Goal: Use online tool/utility: Utilize a website feature to perform a specific function

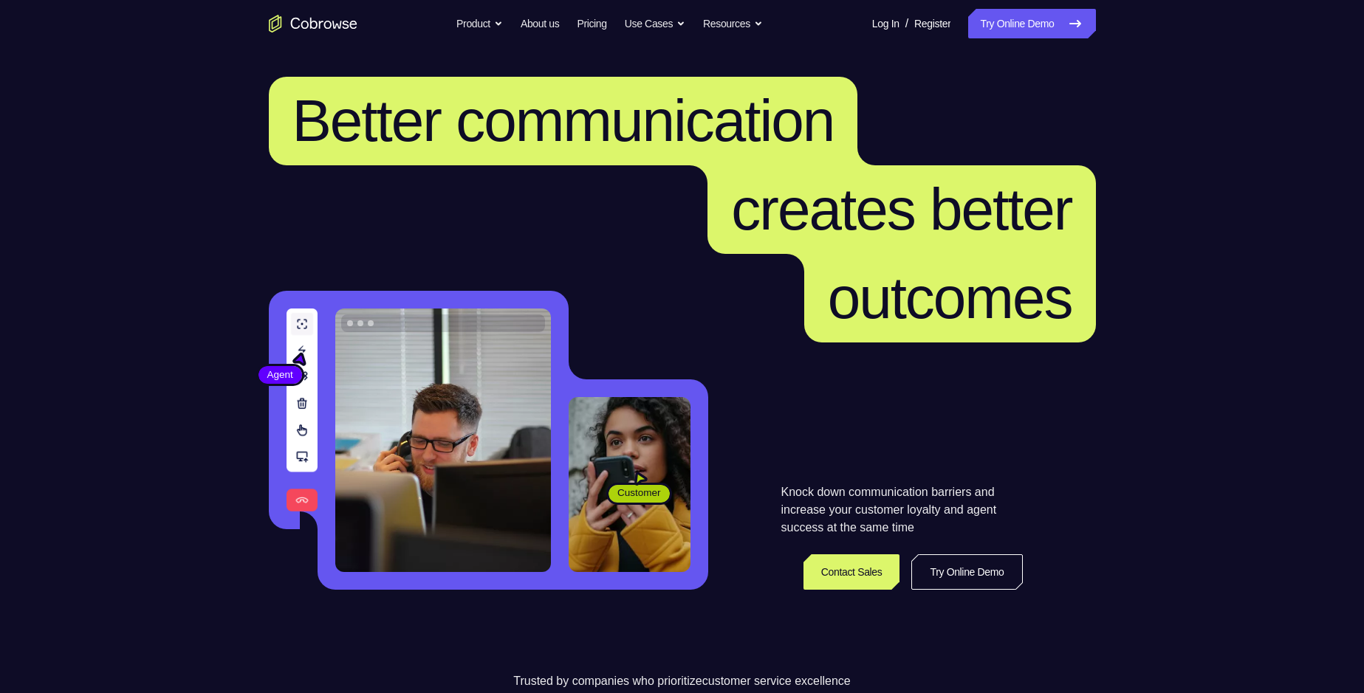
click at [1062, 22] on link "Try Online Demo" at bounding box center [1031, 24] width 127 height 30
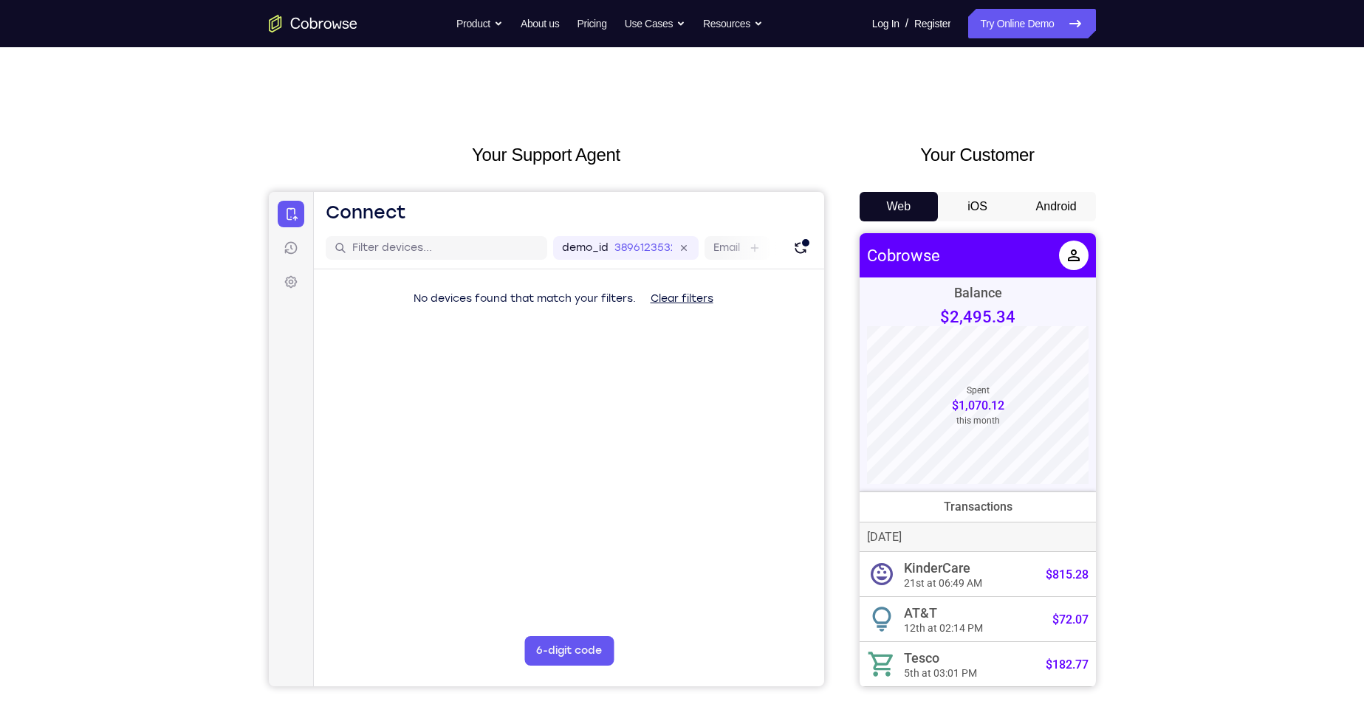
click at [1072, 205] on button "Android" at bounding box center [1056, 207] width 79 height 30
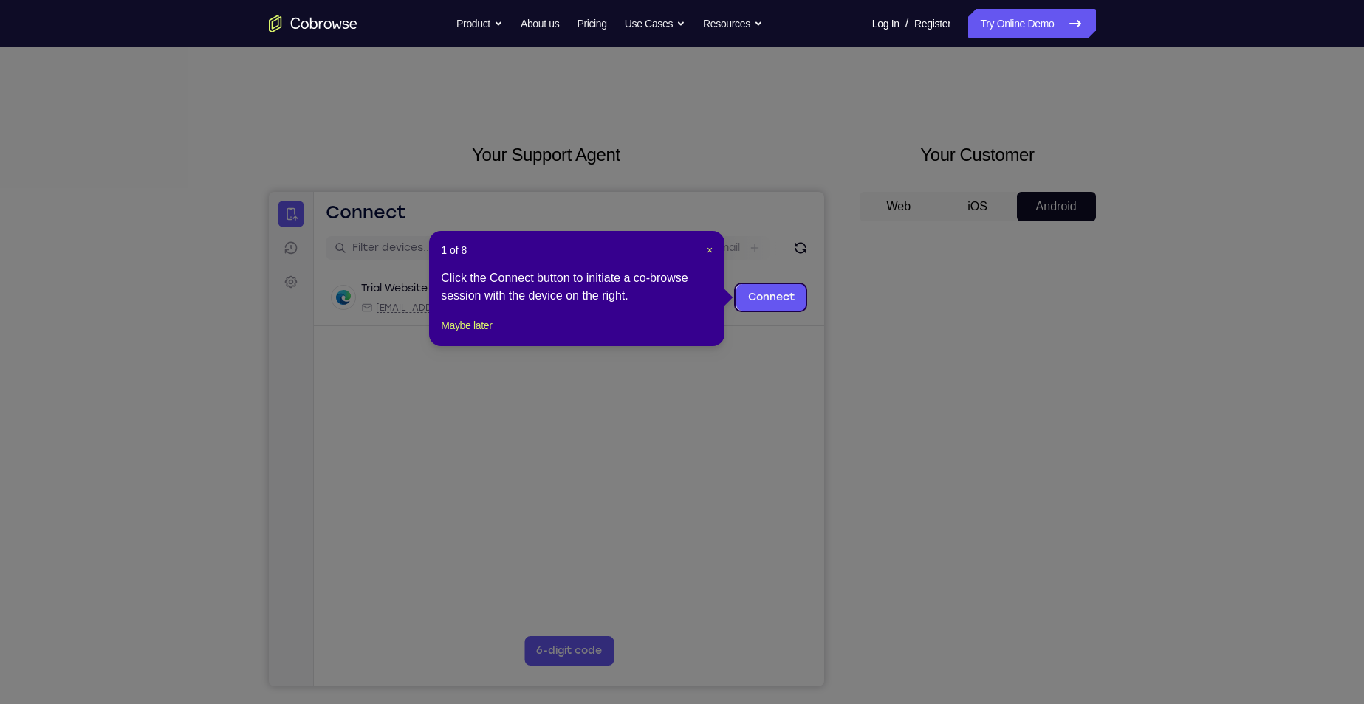
click at [847, 300] on icon at bounding box center [687, 352] width 1375 height 704
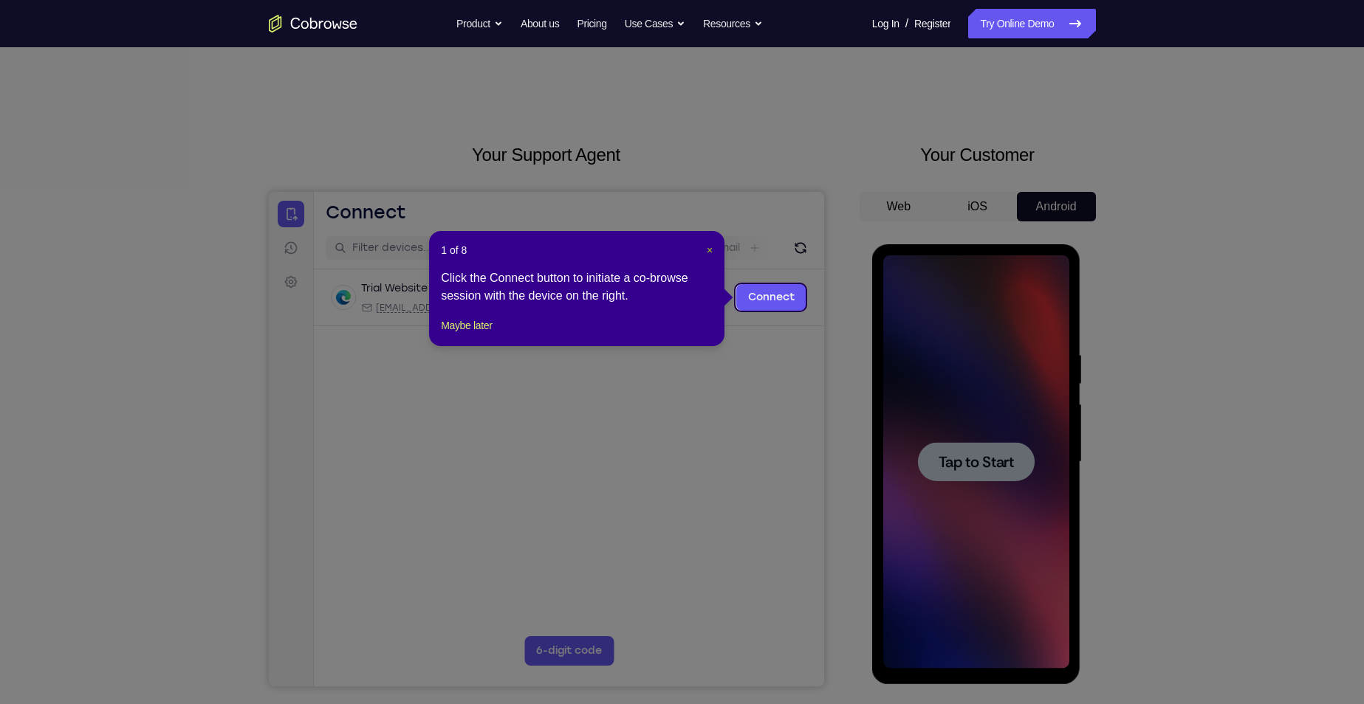
click at [710, 251] on span "×" at bounding box center [710, 250] width 6 height 12
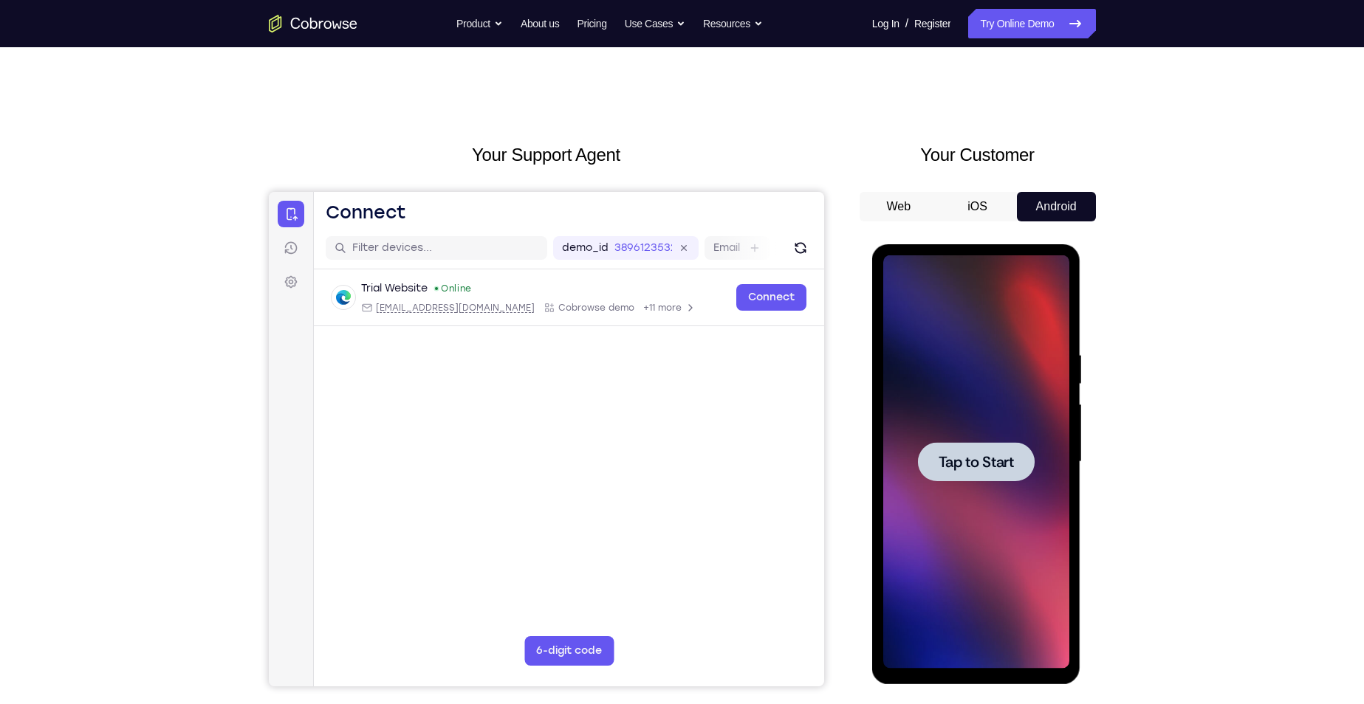
click at [980, 459] on span "Tap to Start" at bounding box center [975, 462] width 75 height 15
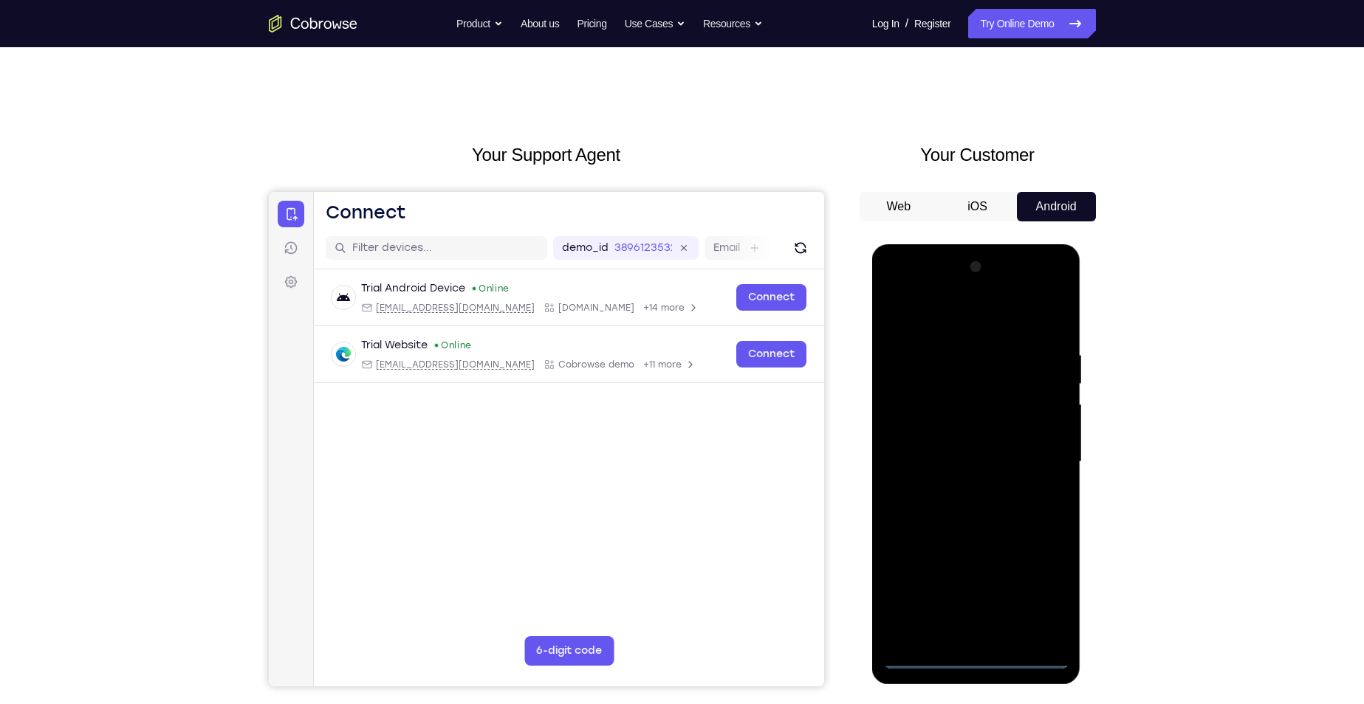
click at [973, 655] on div at bounding box center [976, 461] width 186 height 413
click at [1041, 592] on div at bounding box center [976, 461] width 186 height 413
click at [910, 285] on div at bounding box center [976, 461] width 186 height 413
click at [1040, 460] on div at bounding box center [976, 461] width 186 height 413
click at [958, 484] on div at bounding box center [976, 461] width 186 height 413
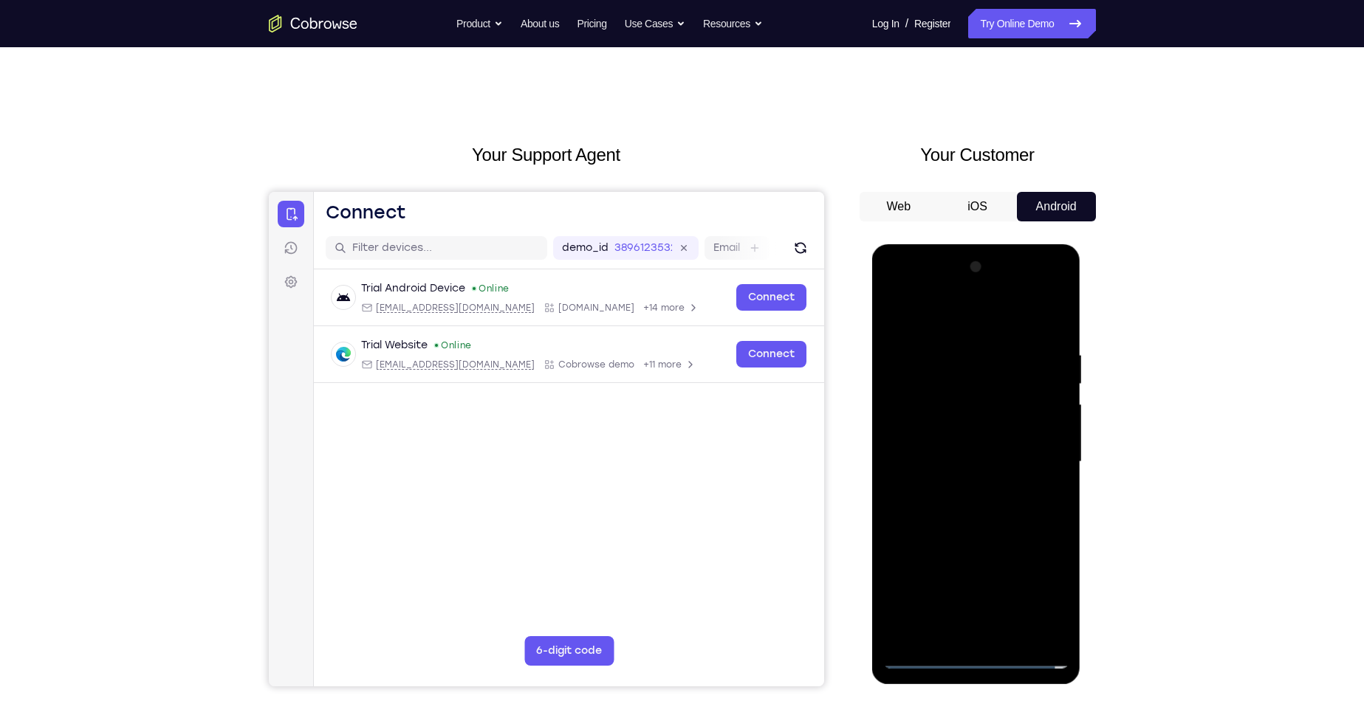
click at [951, 441] on div at bounding box center [976, 461] width 186 height 413
click at [1024, 436] on div at bounding box center [976, 461] width 186 height 413
click at [1008, 458] on div at bounding box center [976, 461] width 186 height 413
click at [1010, 636] on div at bounding box center [976, 461] width 186 height 413
click at [986, 532] on div at bounding box center [976, 461] width 186 height 413
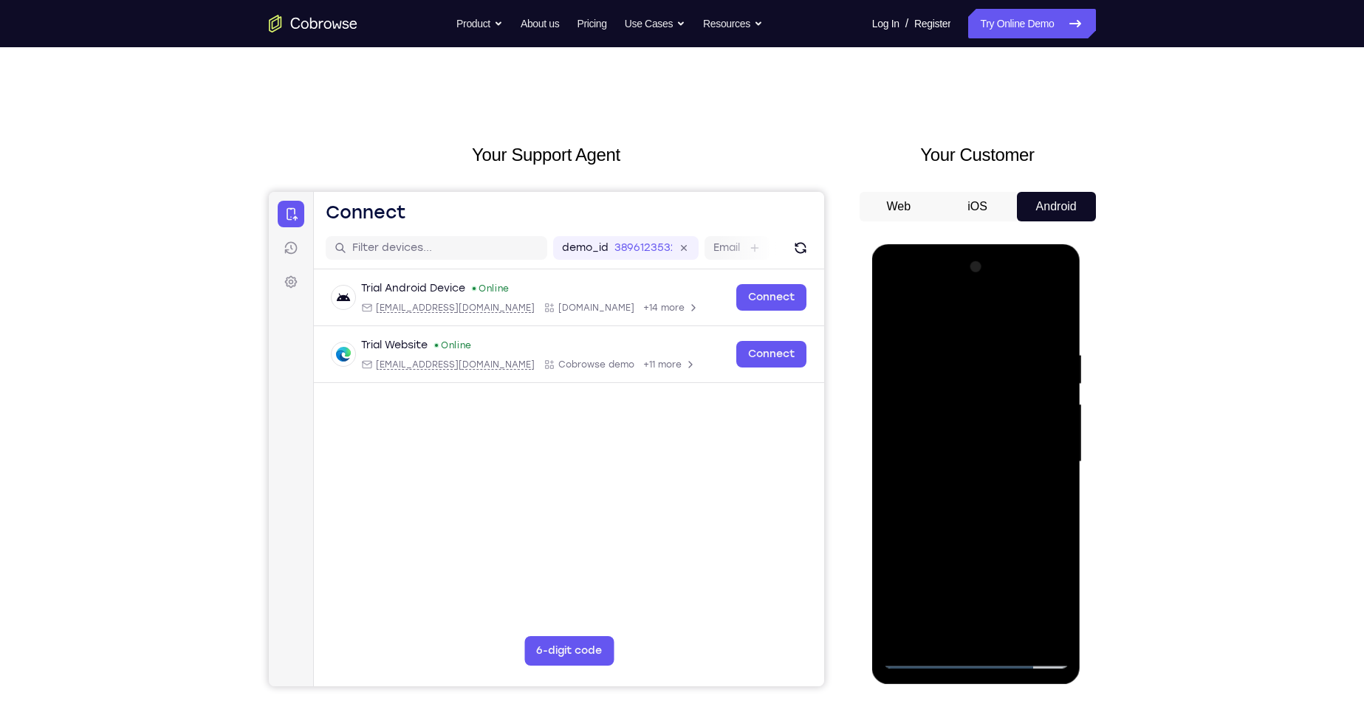
click at [1057, 333] on div at bounding box center [976, 461] width 186 height 413
click at [1002, 343] on div at bounding box center [976, 461] width 186 height 413
drag, startPoint x: 981, startPoint y: 317, endPoint x: 972, endPoint y: 250, distance: 67.7
click at [973, 253] on div at bounding box center [976, 464] width 209 height 440
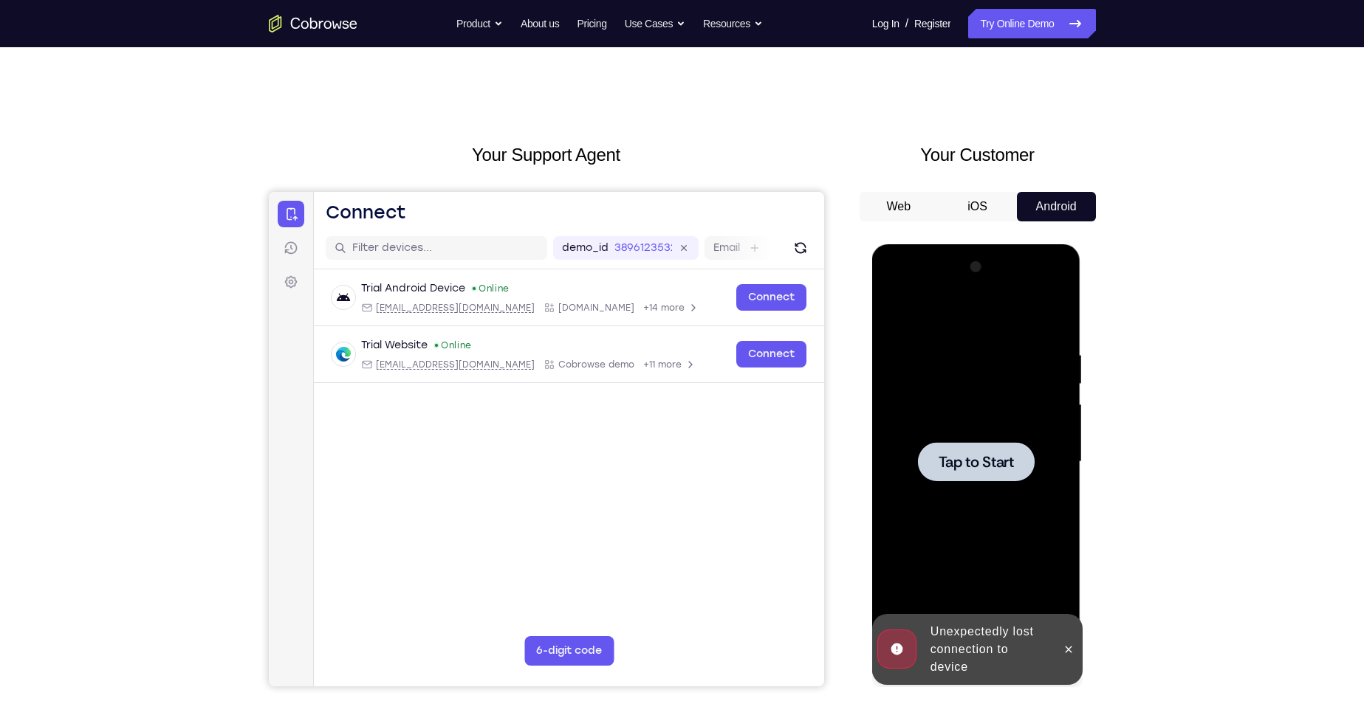
click at [952, 448] on div at bounding box center [976, 461] width 117 height 39
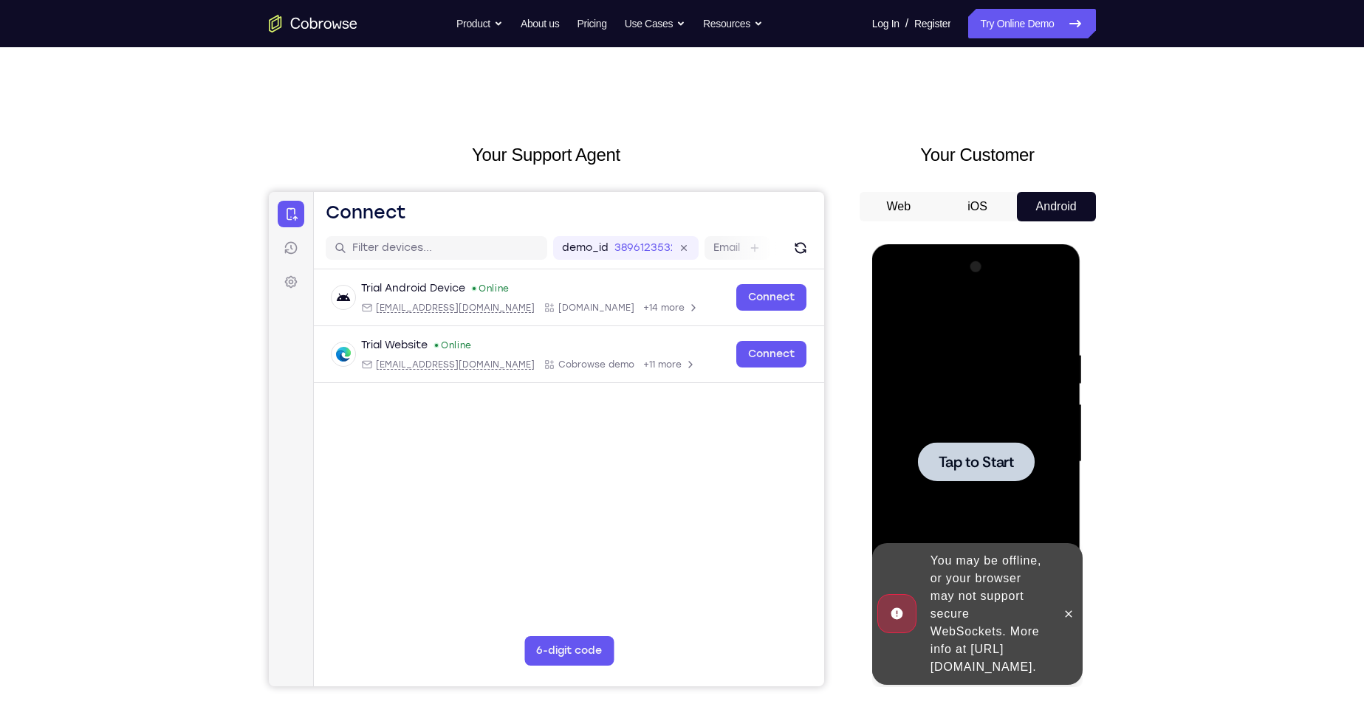
click at [948, 442] on div at bounding box center [976, 461] width 186 height 413
click at [1070, 608] on icon at bounding box center [1068, 614] width 12 height 12
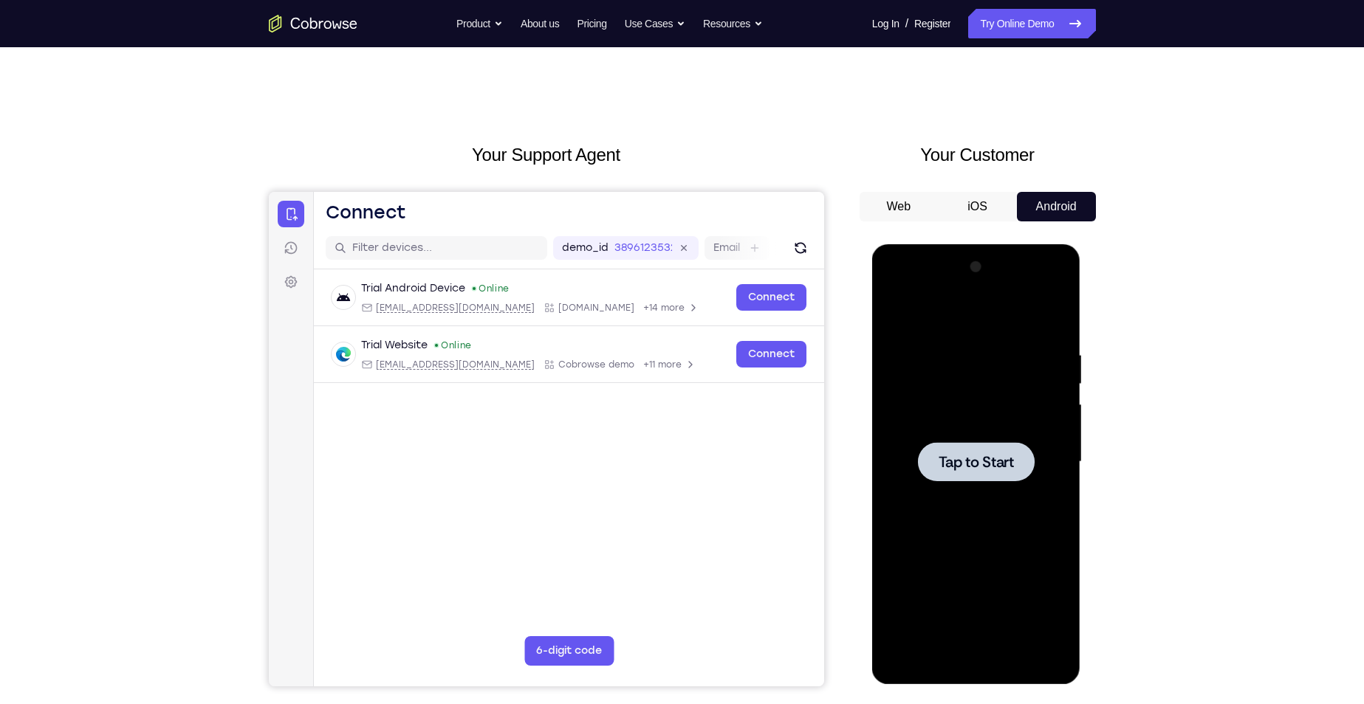
click at [978, 444] on div at bounding box center [976, 461] width 117 height 39
click at [961, 475] on div at bounding box center [976, 461] width 117 height 39
click at [987, 469] on span "Tap to Start" at bounding box center [975, 462] width 75 height 15
click at [989, 464] on span "Tap to Start" at bounding box center [975, 462] width 75 height 15
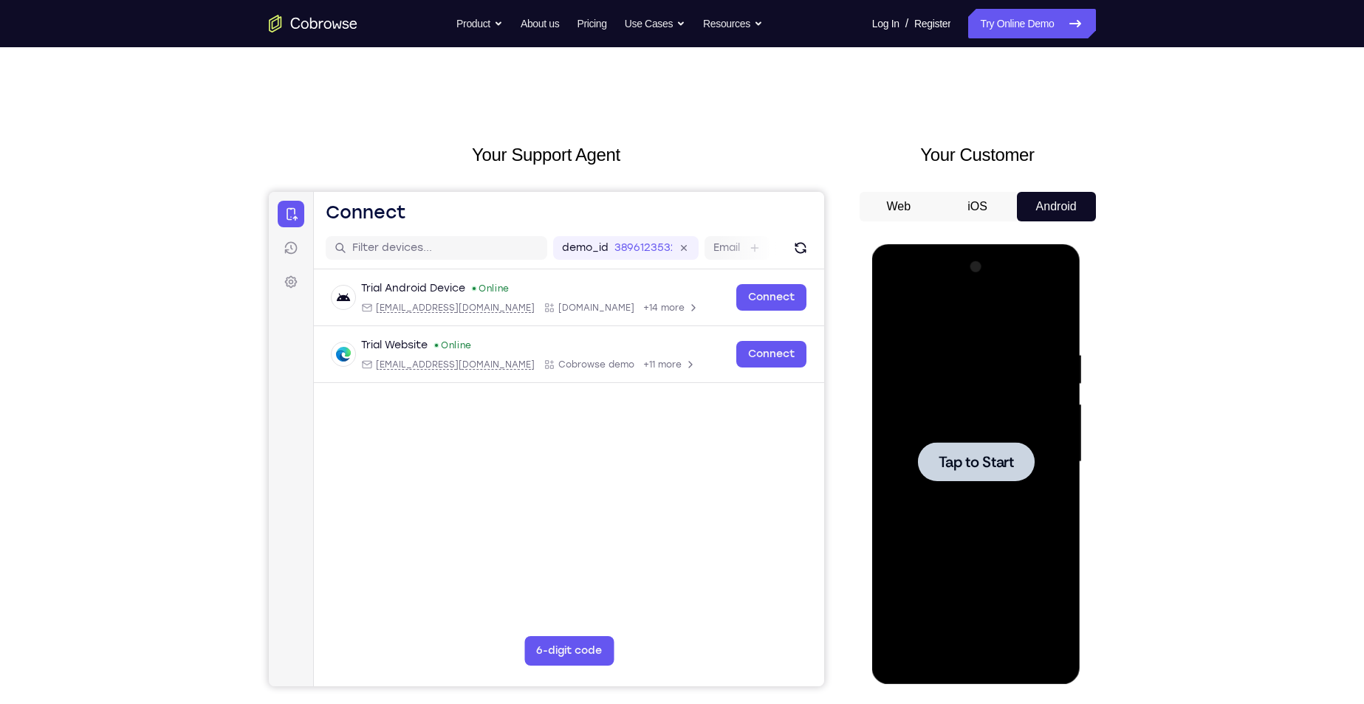
click at [983, 211] on button "iOS" at bounding box center [977, 207] width 79 height 30
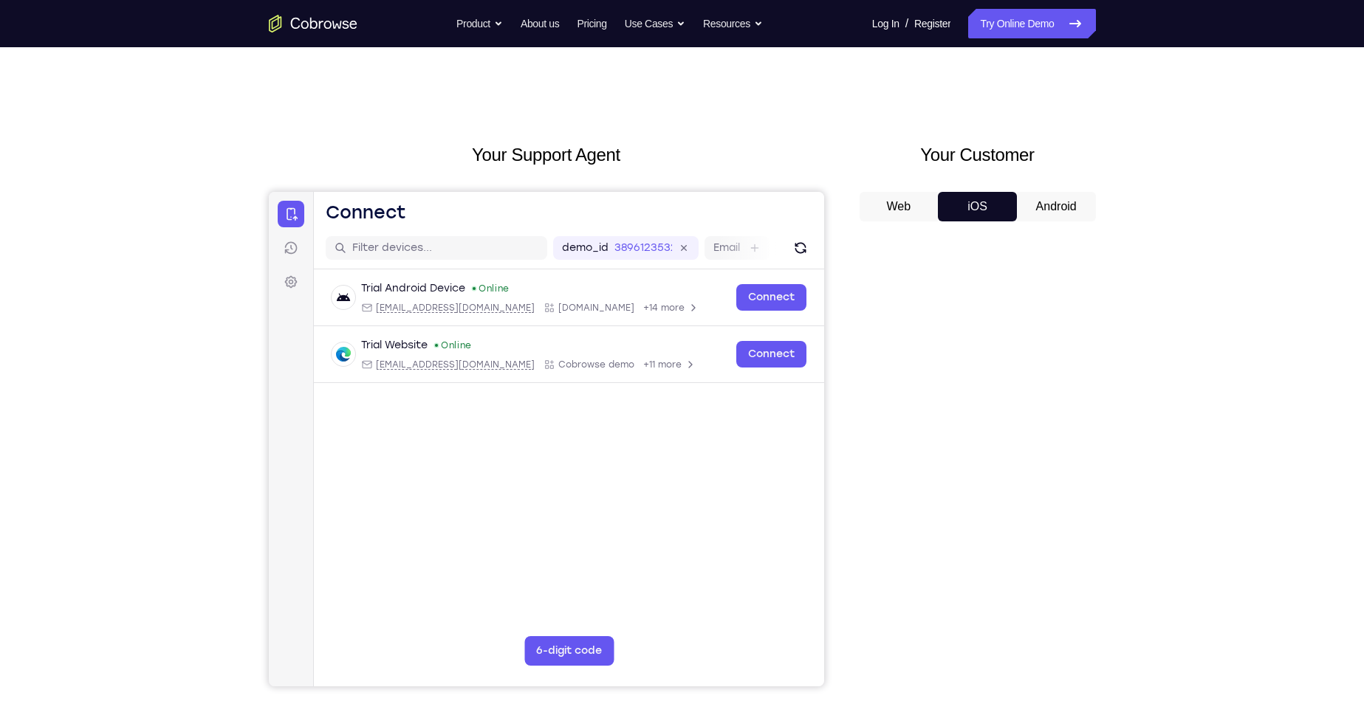
click at [1028, 202] on button "Android" at bounding box center [1056, 207] width 79 height 30
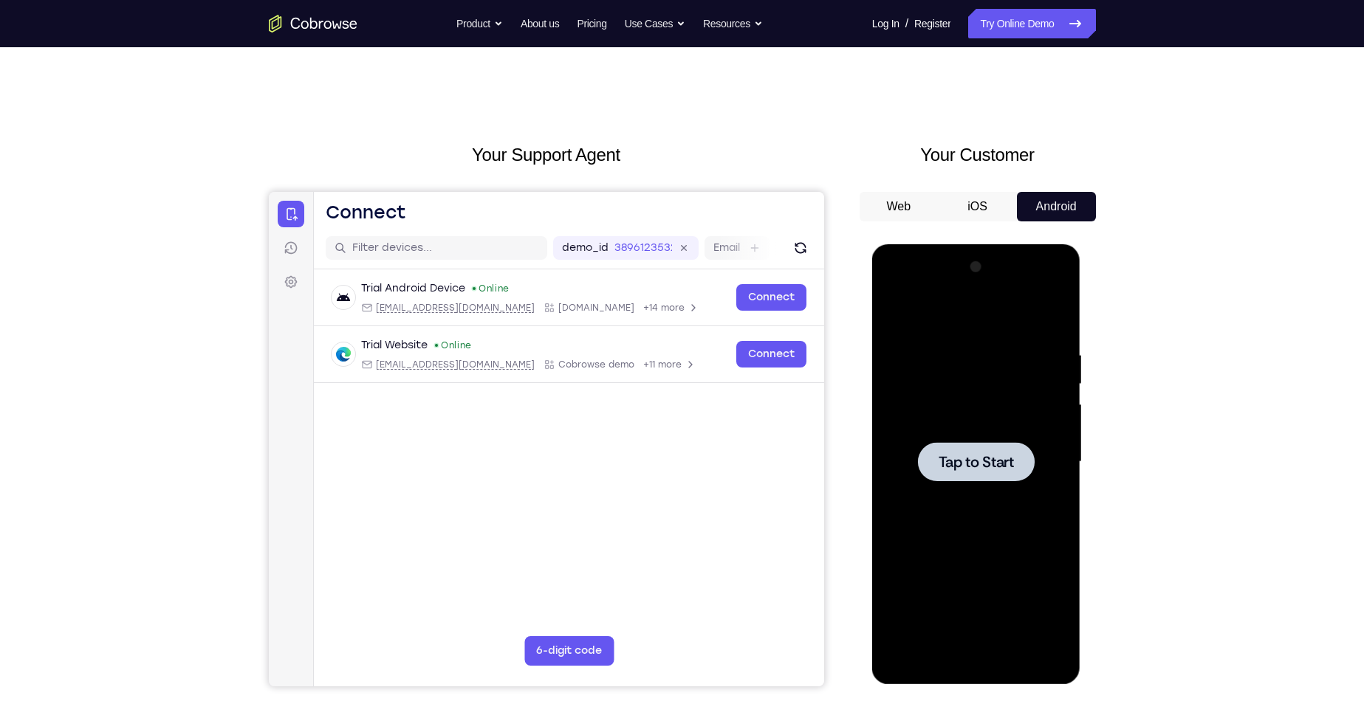
click at [971, 412] on div at bounding box center [976, 461] width 186 height 413
click at [971, 447] on div at bounding box center [976, 461] width 117 height 39
click at [972, 464] on span "Tap to Start" at bounding box center [975, 462] width 75 height 15
click at [936, 458] on div at bounding box center [976, 461] width 117 height 39
click at [932, 459] on div at bounding box center [976, 461] width 117 height 39
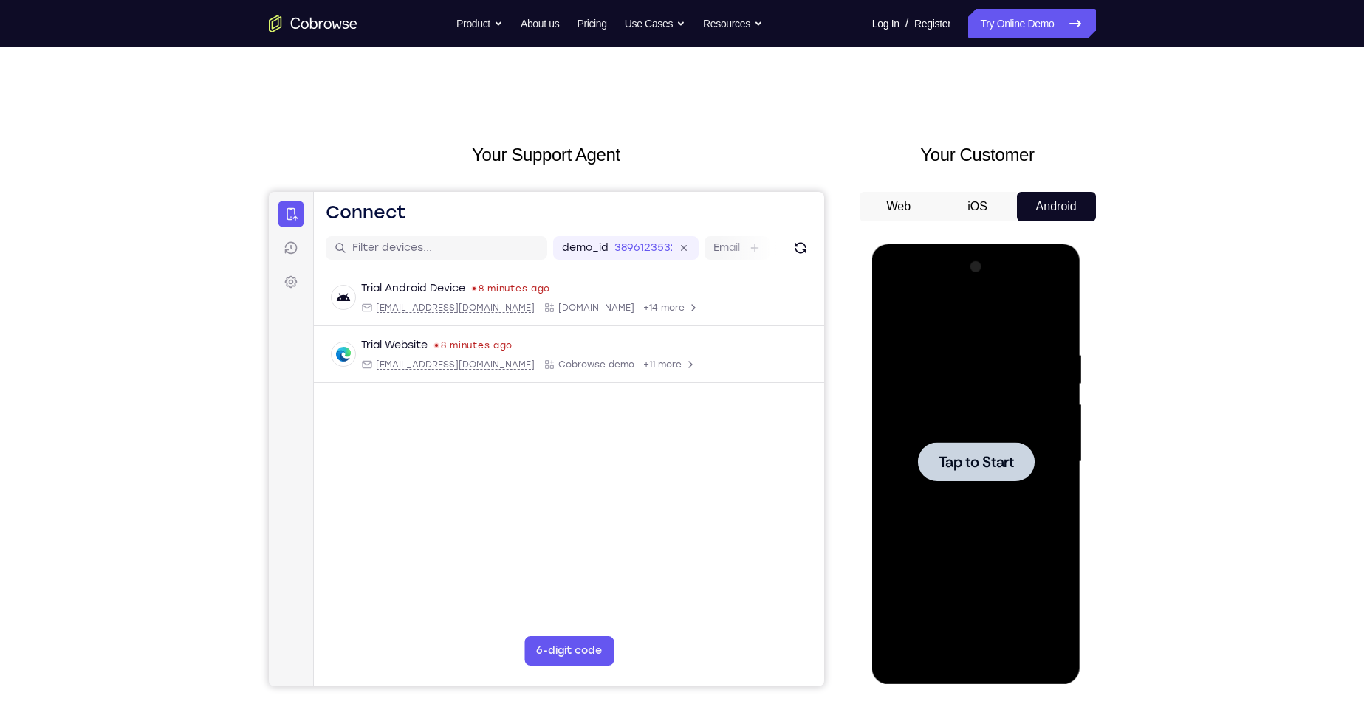
click at [992, 431] on div at bounding box center [976, 461] width 186 height 413
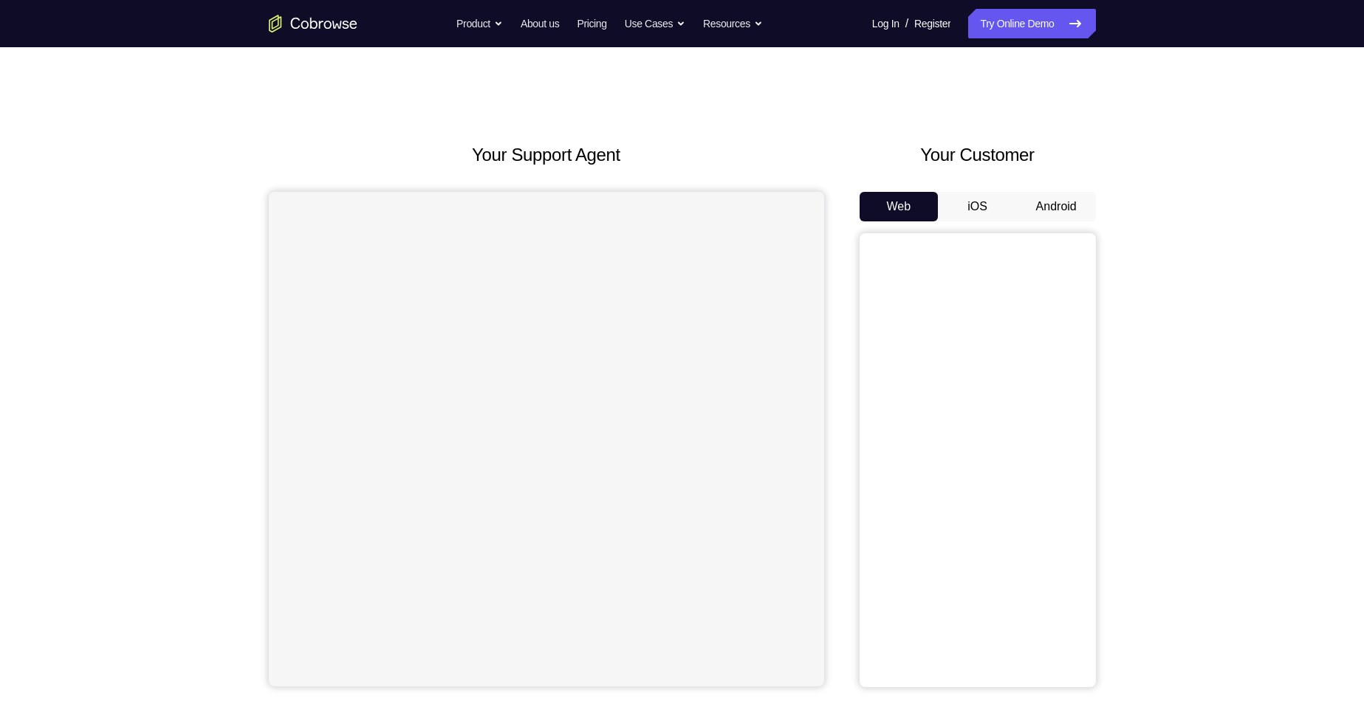
click at [1061, 205] on button "Android" at bounding box center [1056, 207] width 79 height 30
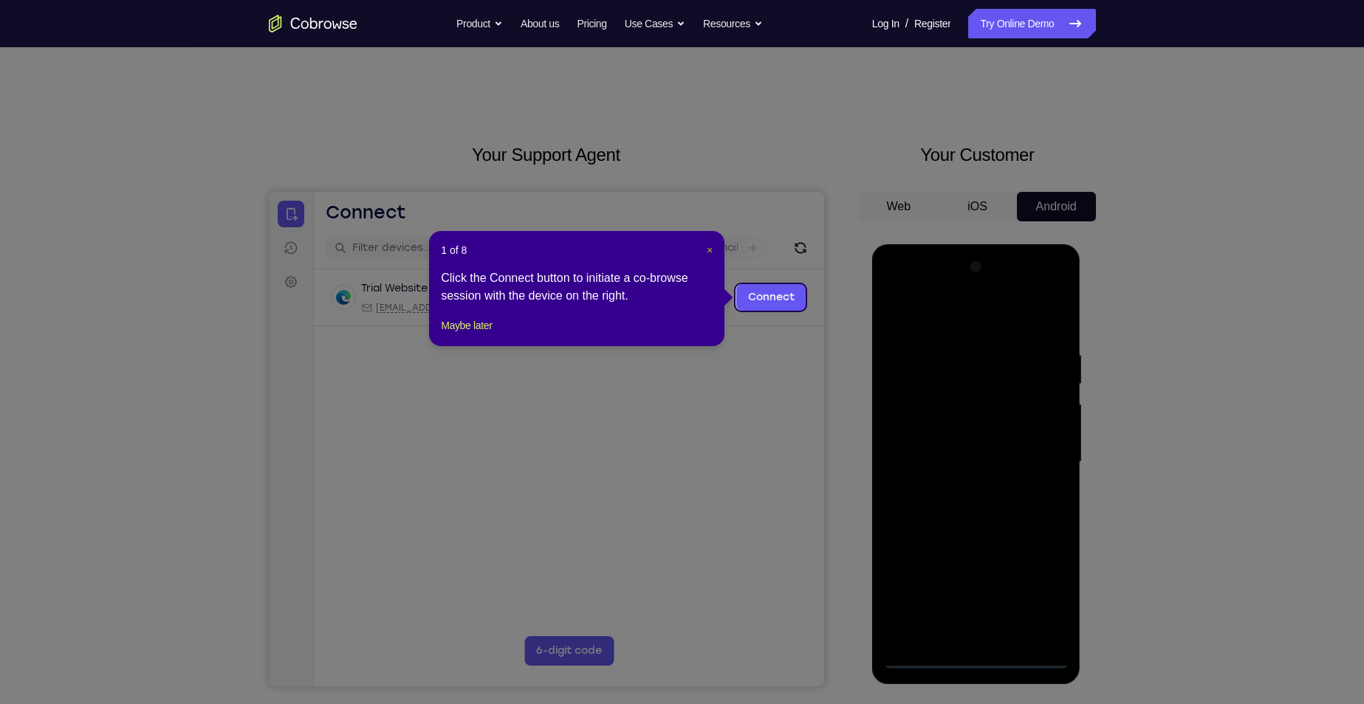
click at [707, 249] on span "×" at bounding box center [710, 250] width 6 height 12
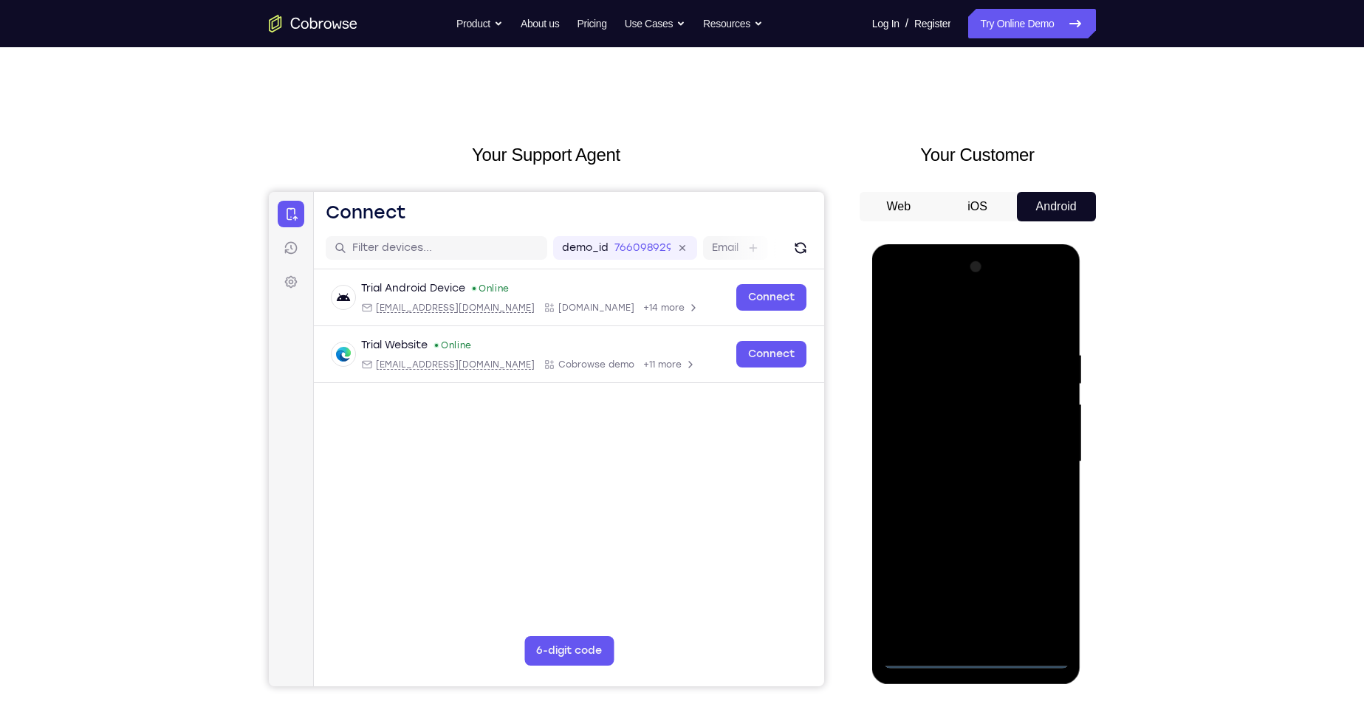
click at [974, 662] on div at bounding box center [976, 461] width 186 height 413
click at [1044, 591] on div at bounding box center [976, 461] width 186 height 413
click at [897, 287] on div at bounding box center [976, 461] width 186 height 413
click at [1040, 456] on div at bounding box center [976, 461] width 186 height 413
click at [956, 636] on div at bounding box center [976, 461] width 186 height 413
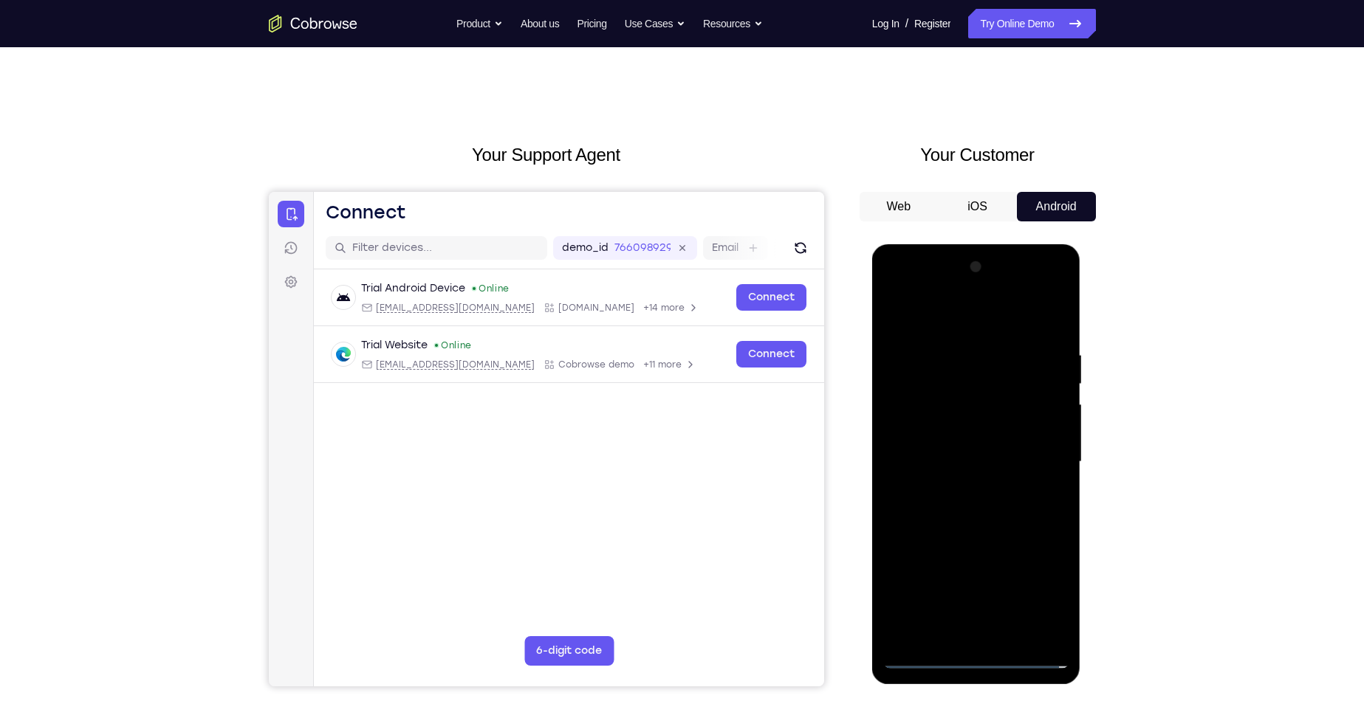
click at [983, 450] on div at bounding box center [976, 461] width 186 height 413
click at [989, 442] on div at bounding box center [976, 461] width 186 height 413
click at [1055, 461] on div at bounding box center [976, 461] width 186 height 413
click at [978, 531] on div at bounding box center [976, 461] width 186 height 413
click at [1012, 636] on div at bounding box center [976, 461] width 186 height 413
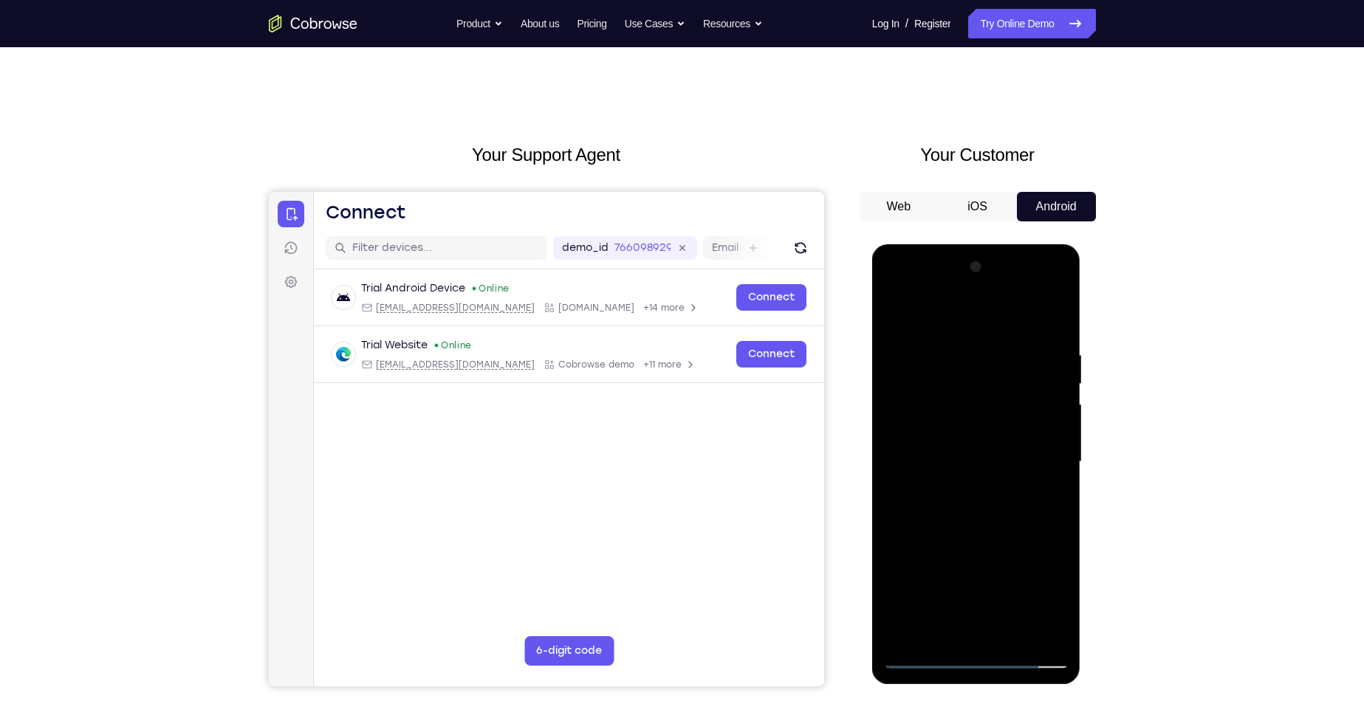
click at [977, 538] on div at bounding box center [976, 461] width 186 height 413
click at [975, 445] on div at bounding box center [976, 461] width 186 height 413
click at [966, 627] on div at bounding box center [976, 461] width 186 height 413
